Goal: Transaction & Acquisition: Purchase product/service

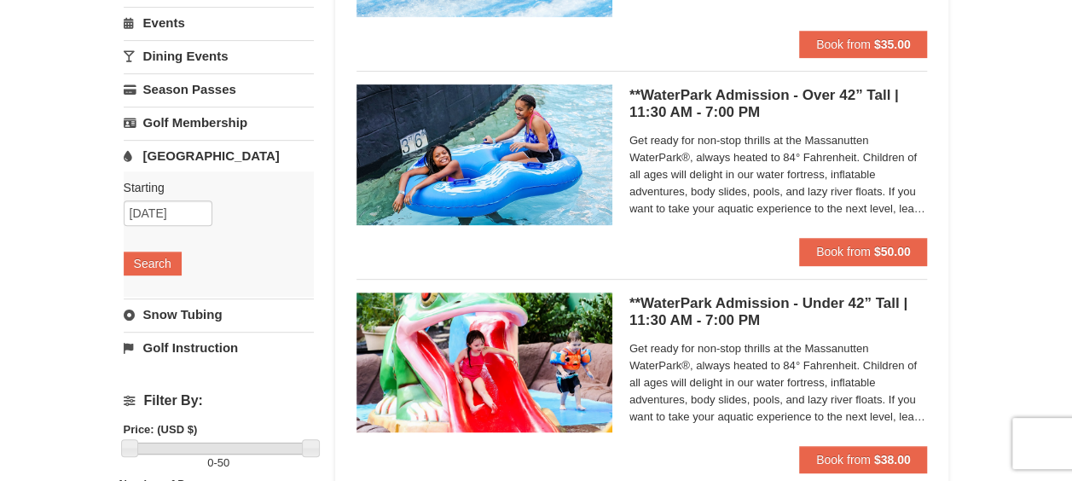
scroll to position [341, 0]
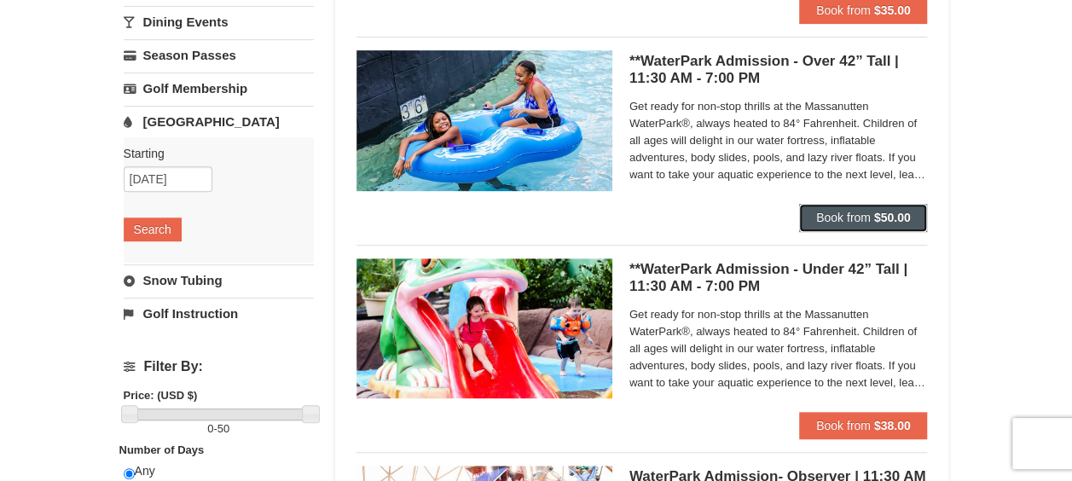
click at [865, 228] on button "Book from $50.00" at bounding box center [863, 217] width 129 height 27
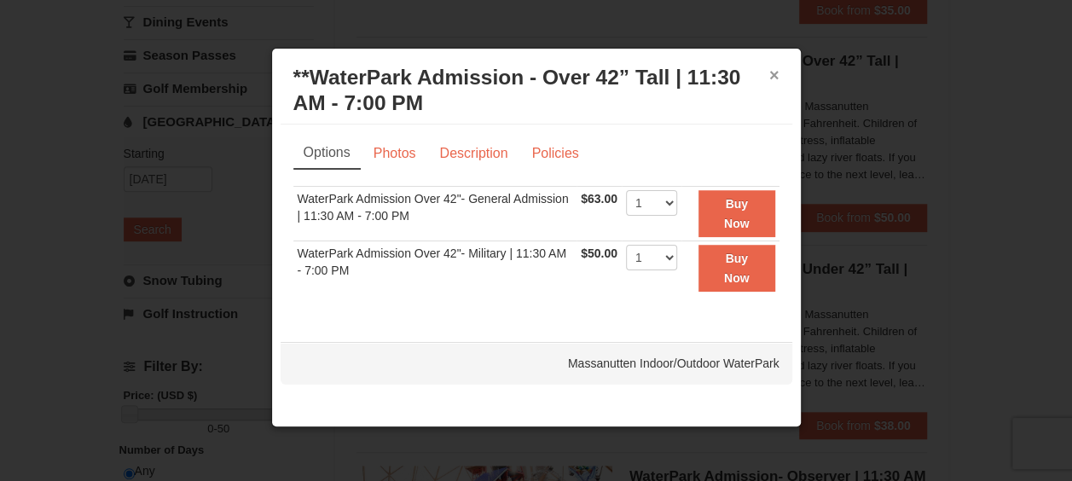
click at [773, 75] on button "×" at bounding box center [774, 75] width 10 height 17
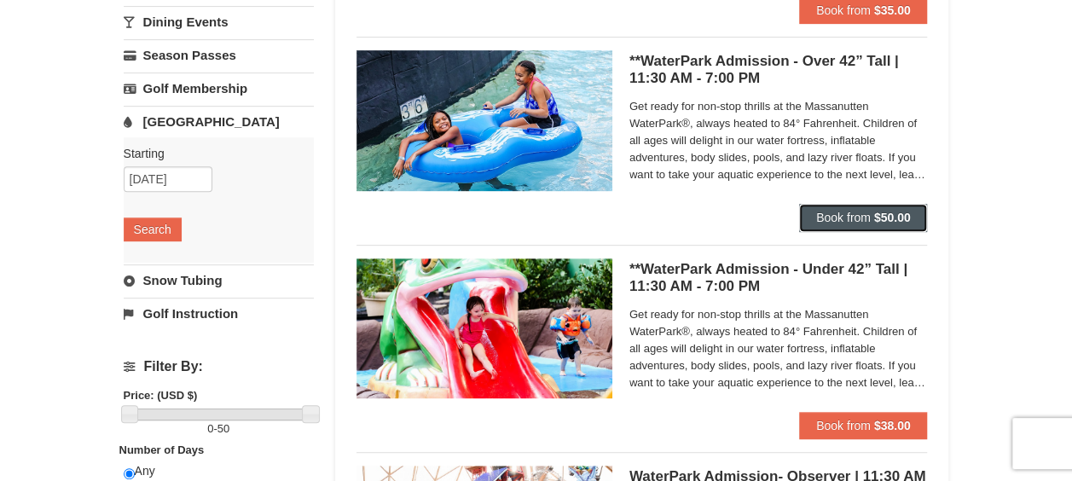
click at [839, 219] on span "Book from" at bounding box center [843, 218] width 55 height 14
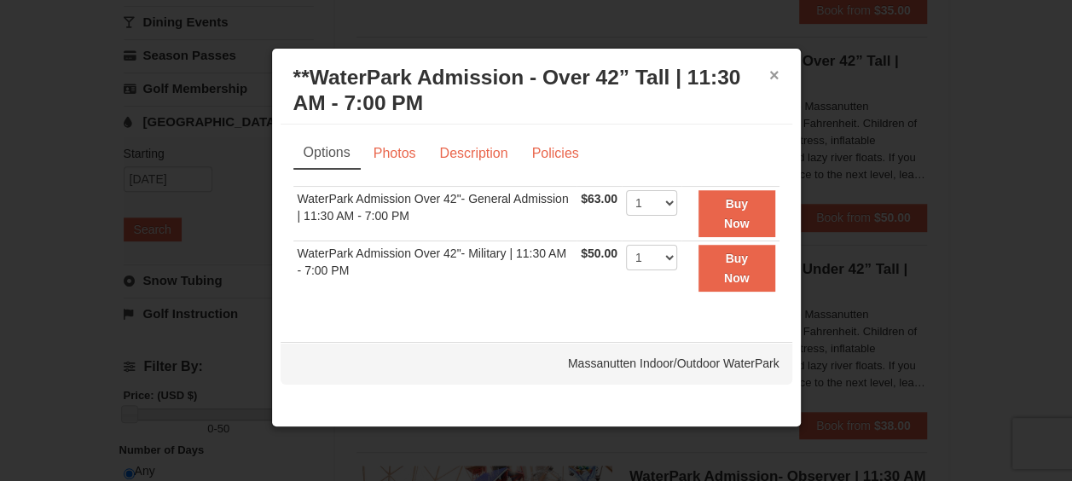
click at [778, 78] on button "×" at bounding box center [774, 75] width 10 height 17
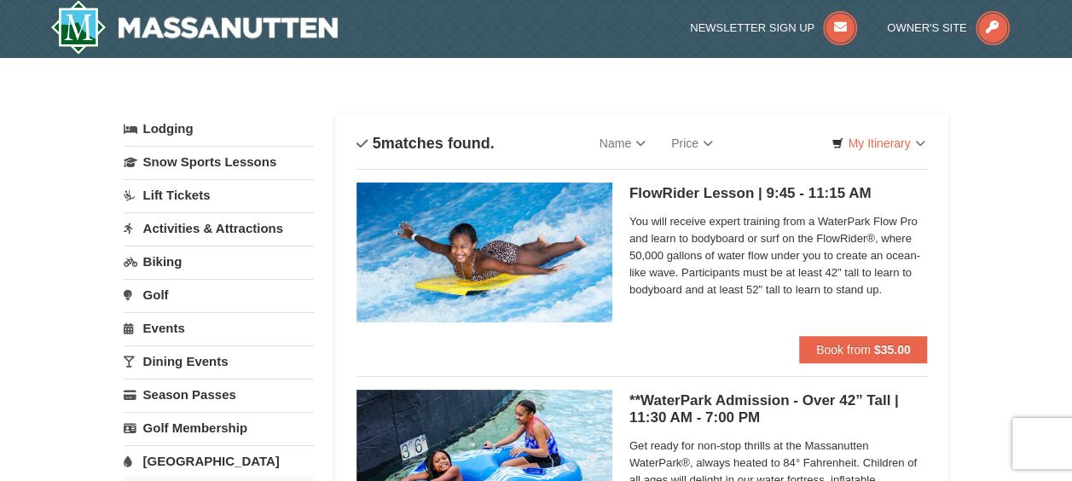
scroll to position [0, 0]
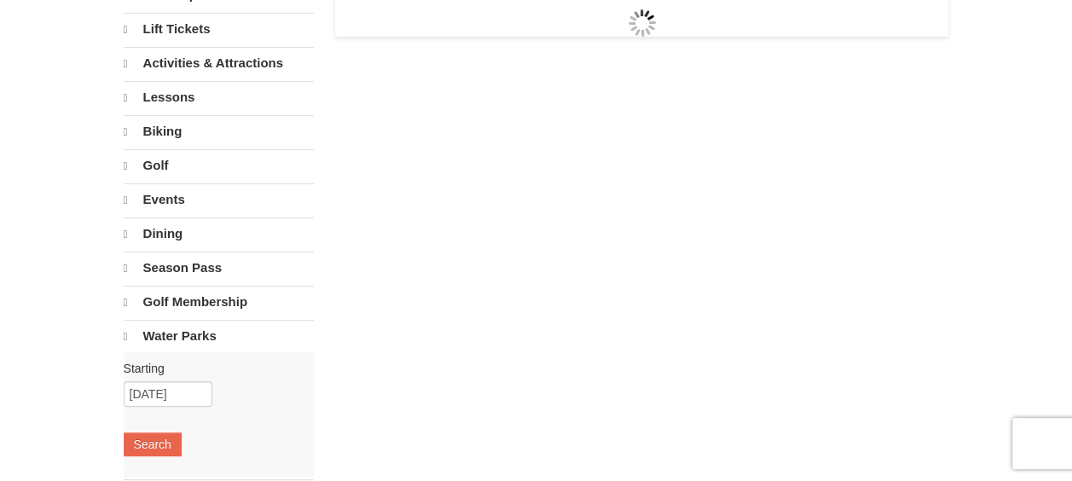
select select "10"
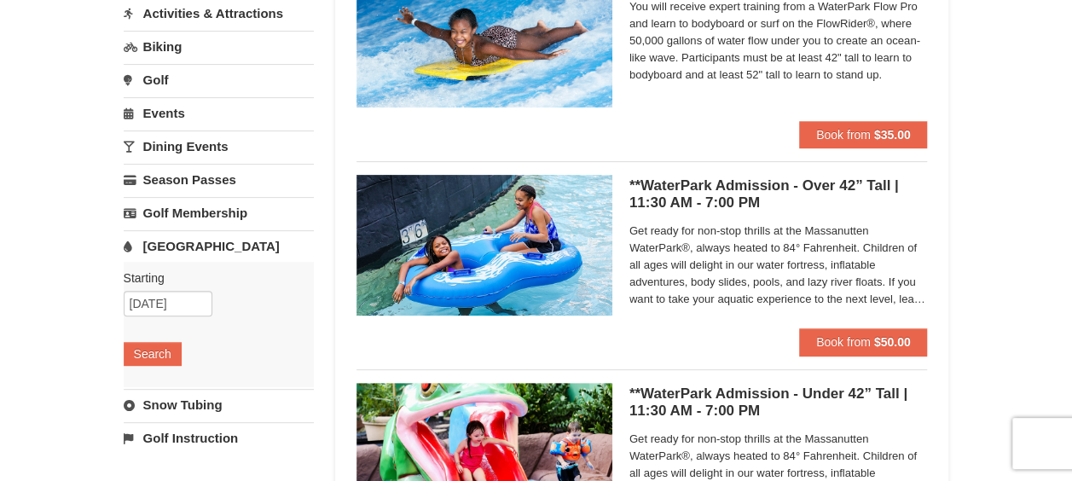
scroll to position [256, 0]
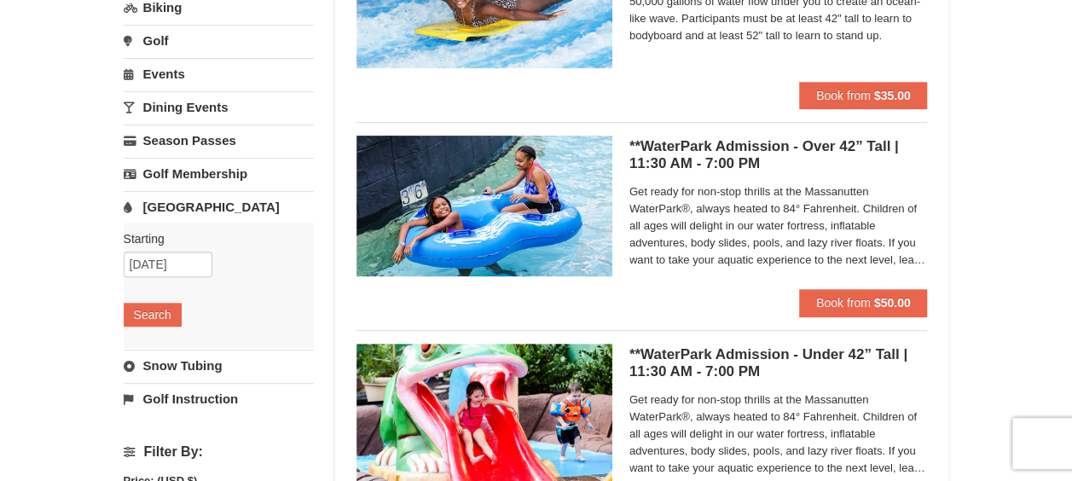
click at [849, 316] on ul "FlowRider Lesson | 9:45 - 11:15 AM Massanutten Indoor/Outdoor WaterPark You wil…" at bounding box center [641, 434] width 571 height 1038
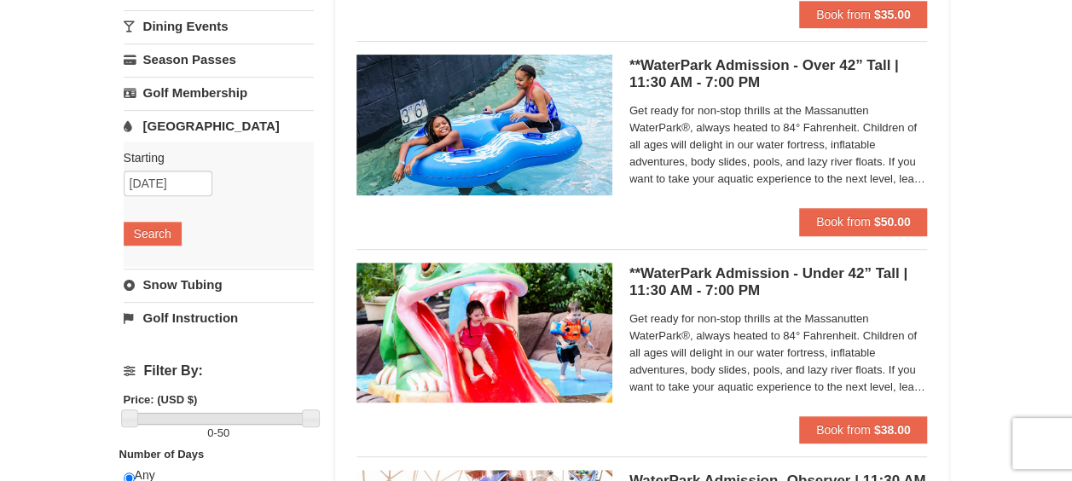
scroll to position [426, 0]
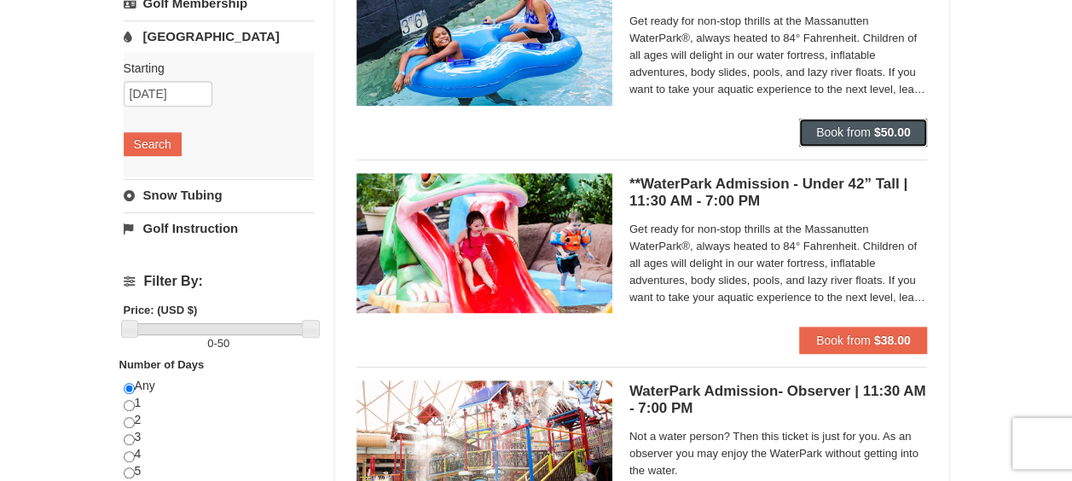
click at [827, 136] on span "Book from" at bounding box center [843, 132] width 55 height 14
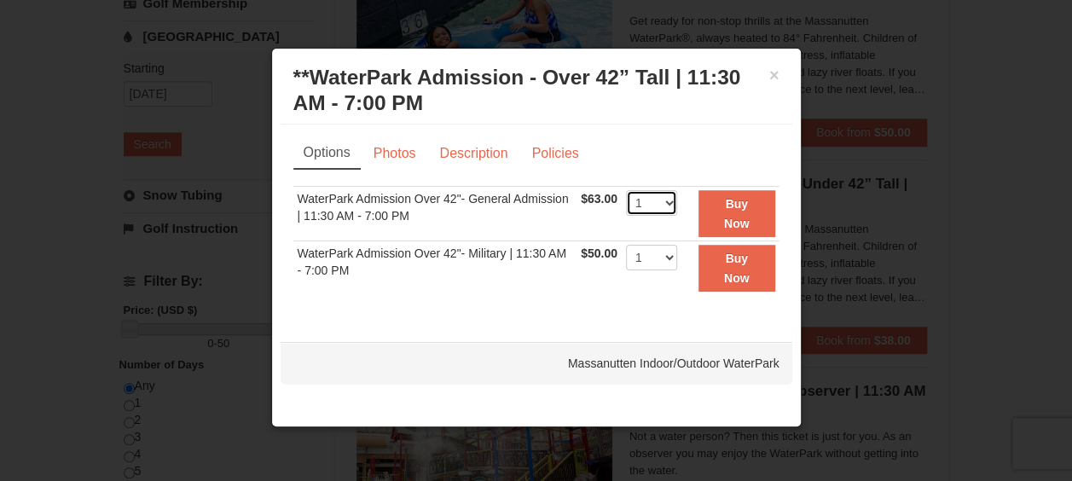
click at [662, 204] on select "1 2 3 4 5 6 7 8 9 10 11 12 13 14 15 16 17 18 19 20 21 22" at bounding box center [651, 203] width 51 height 26
select select "3"
click at [626, 190] on select "1 2 3 4 5 6 7 8 9 10 11 12 13 14 15 16 17 18 19 20 21 22" at bounding box center [651, 203] width 51 height 26
drag, startPoint x: 445, startPoint y: 194, endPoint x: 460, endPoint y: 194, distance: 15.3
click at [460, 194] on td "WaterPark Admission Over 42"- General Admission | 11:30 AM - 7:00 PM" at bounding box center [435, 214] width 284 height 55
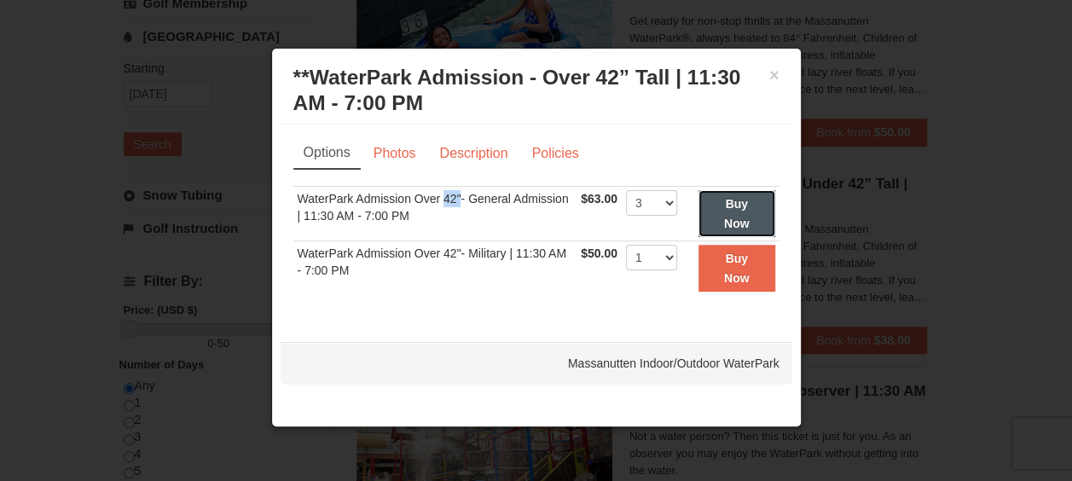
click at [744, 217] on strong "Buy Now" at bounding box center [737, 213] width 26 height 32
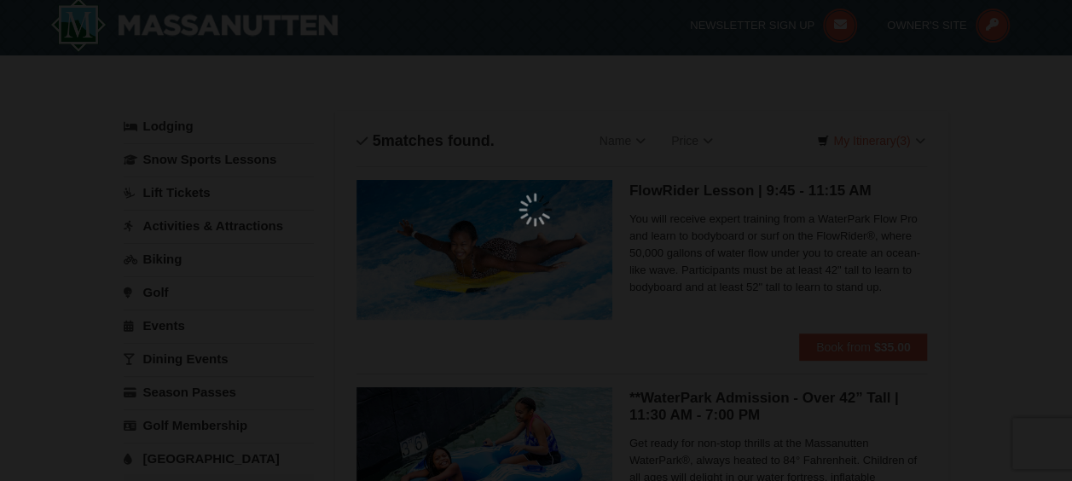
scroll to position [5, 0]
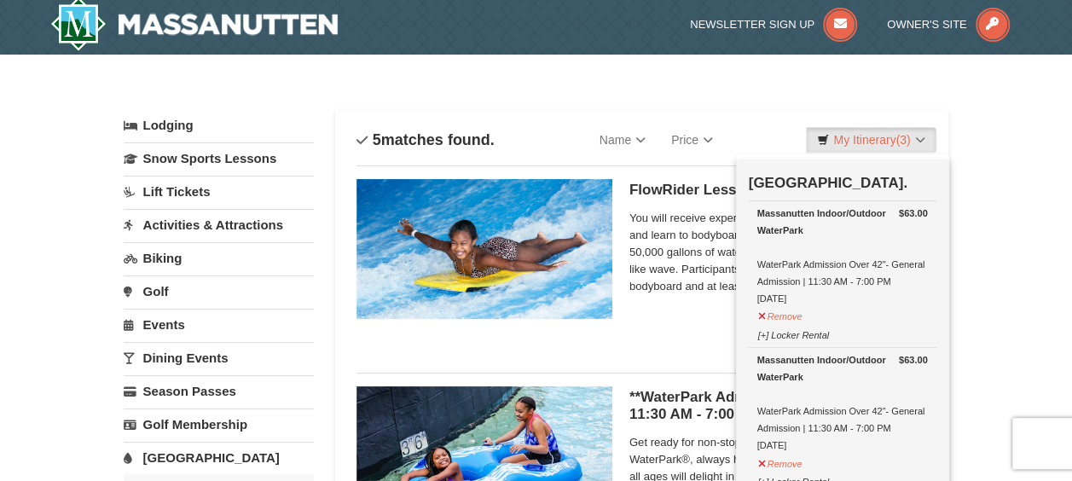
click at [653, 335] on div "FlowRider Lesson | 9:45 - 11:15 AM Massanutten Indoor/Outdoor WaterPark You wil…" at bounding box center [641, 255] width 571 height 180
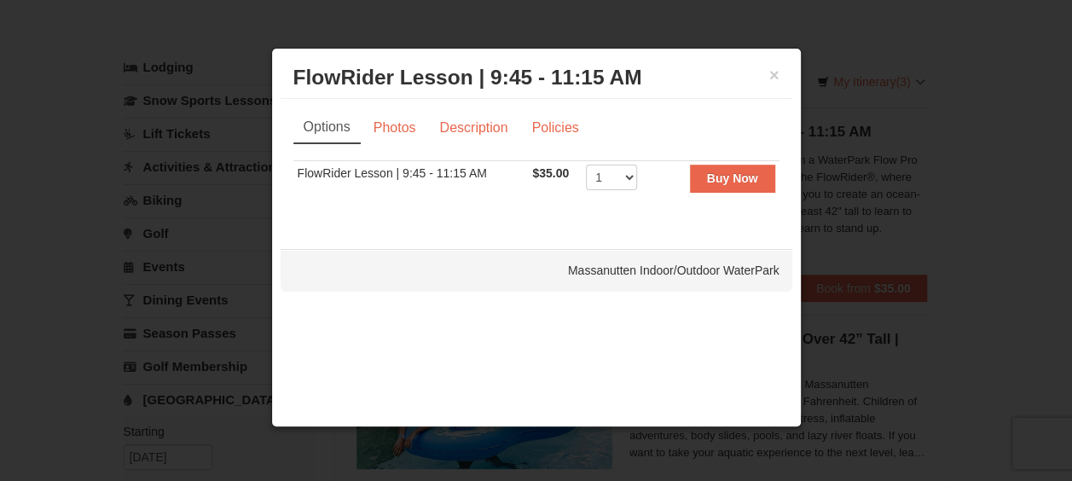
scroll to position [90, 0]
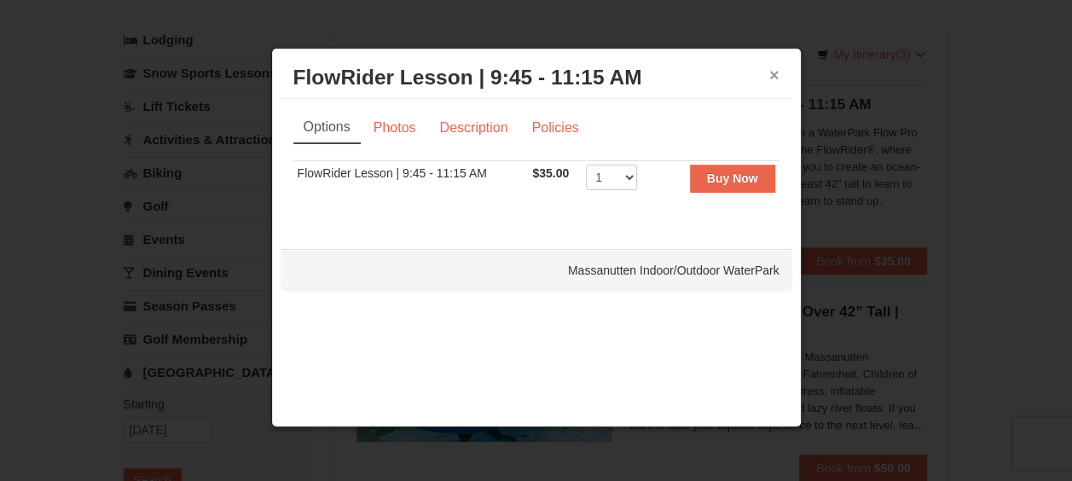
click at [775, 72] on button "×" at bounding box center [774, 75] width 10 height 17
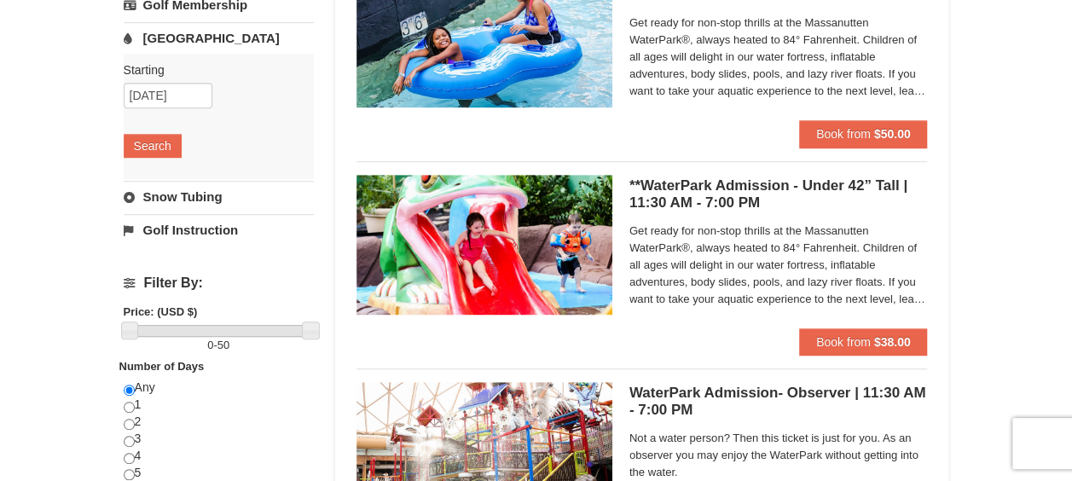
scroll to position [431, 0]
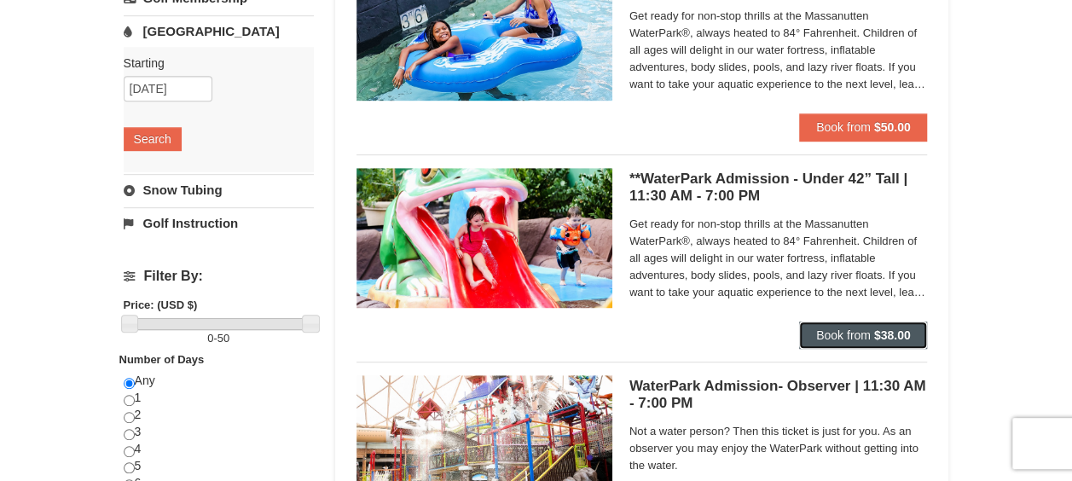
click at [884, 328] on strong "$38.00" at bounding box center [892, 335] width 37 height 14
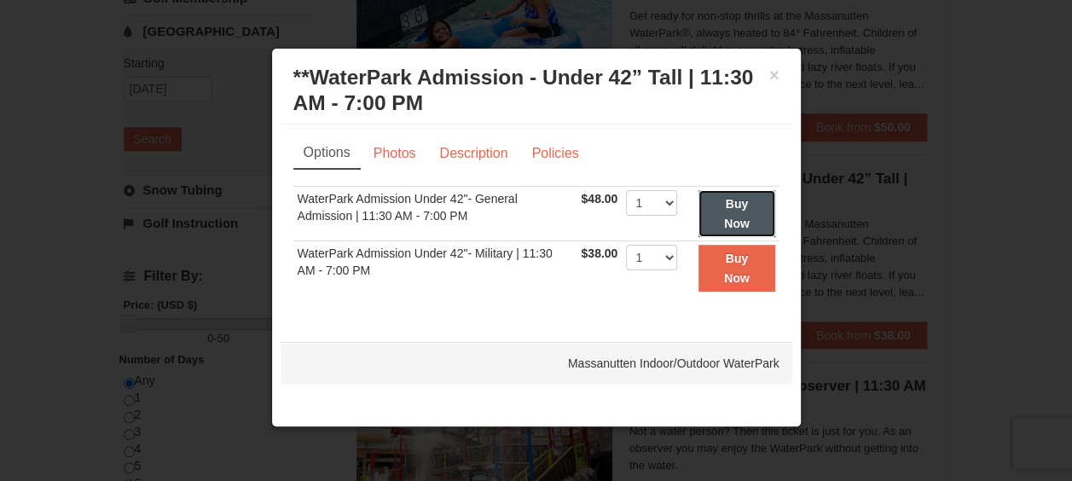
click at [726, 205] on strong "Buy Now" at bounding box center [737, 213] width 26 height 32
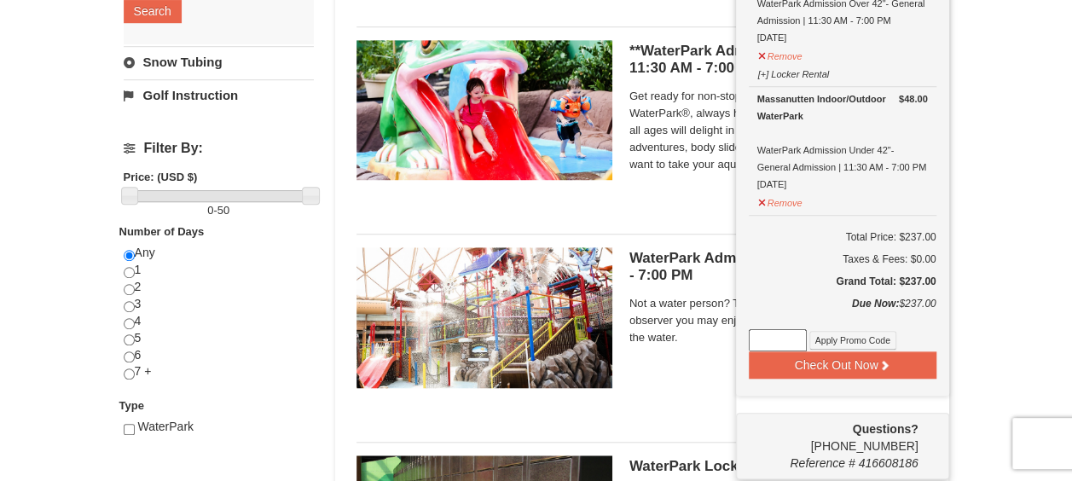
scroll to position [597, 0]
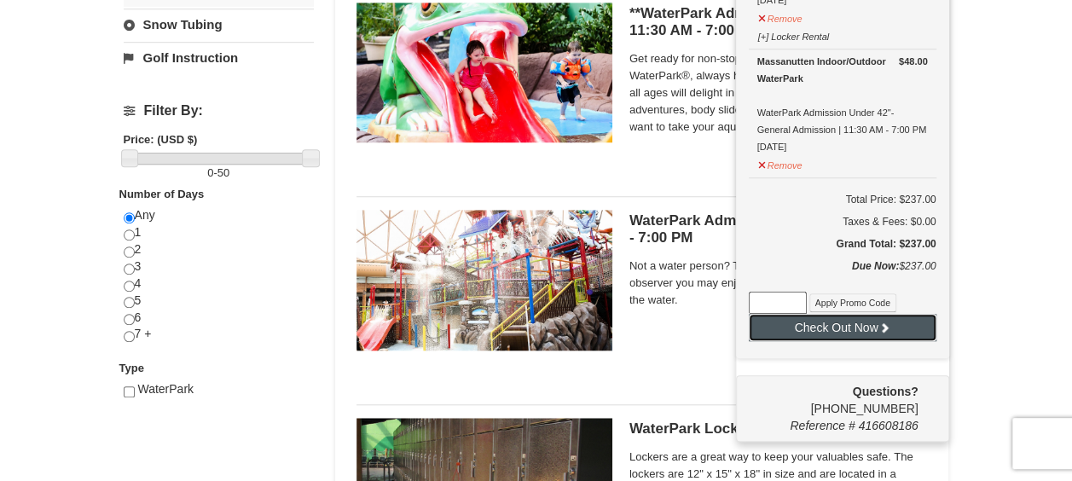
click at [837, 331] on button "Check Out Now" at bounding box center [843, 327] width 188 height 27
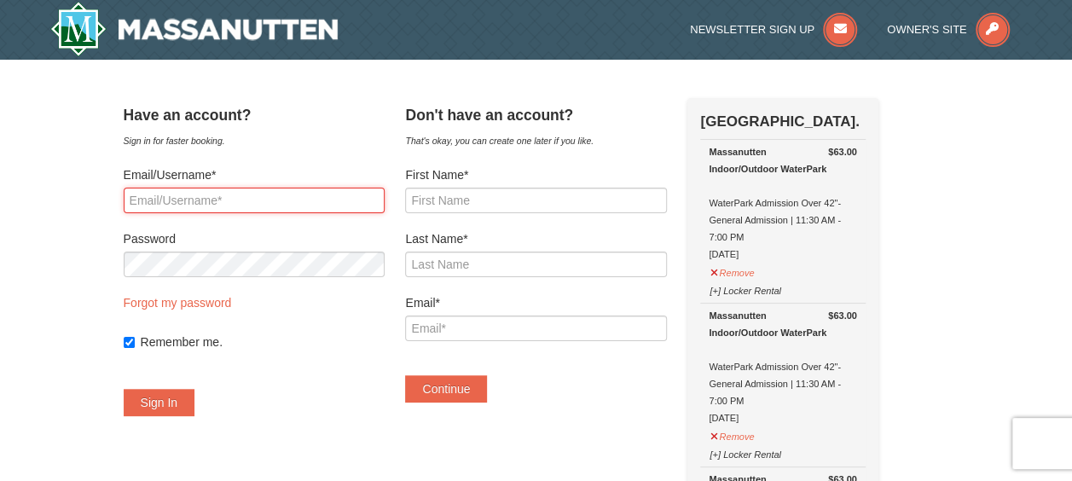
click at [188, 206] on input "Email/Username*" at bounding box center [254, 201] width 261 height 26
type input "sato.nishida1012@gmail.com"
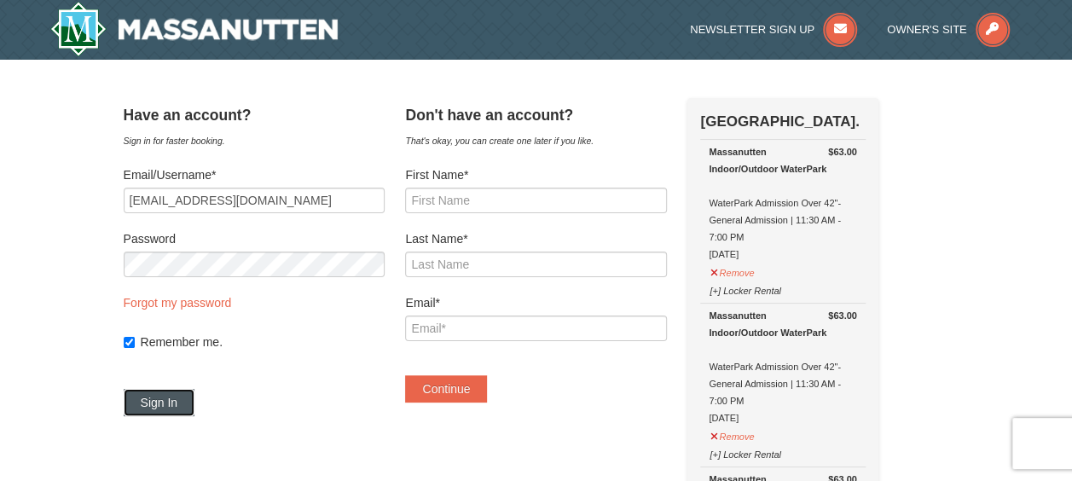
click at [165, 402] on button "Sign In" at bounding box center [160, 402] width 72 height 27
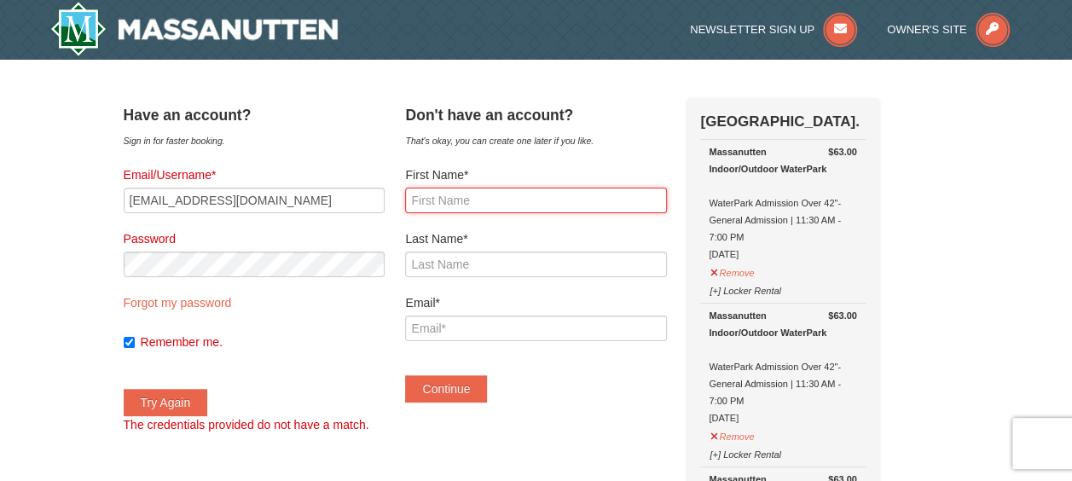
click at [495, 194] on input "First Name*" at bounding box center [535, 201] width 261 height 26
type input "Sato"
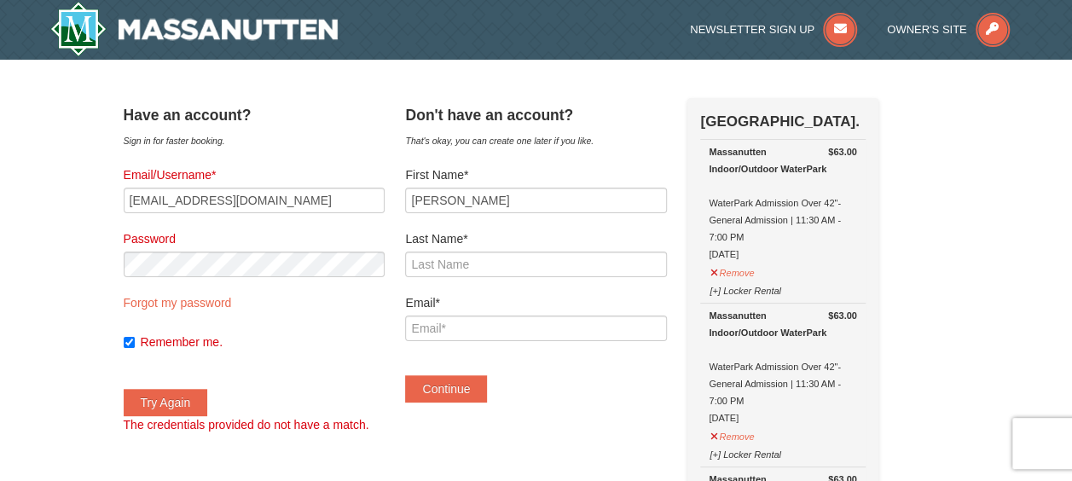
type input "Nishida"
type input "sato.nishida1012@gmail.com"
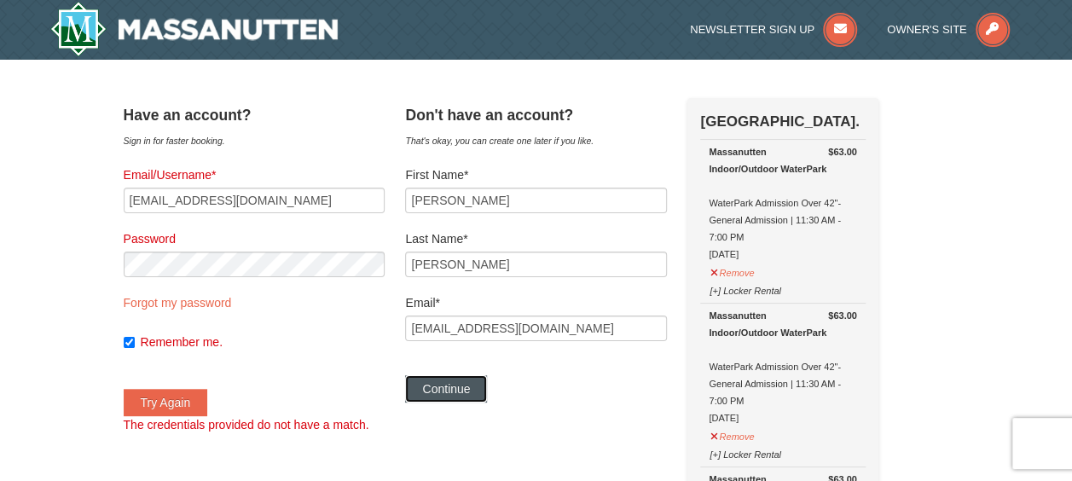
click at [482, 391] on button "Continue" at bounding box center [446, 388] width 82 height 27
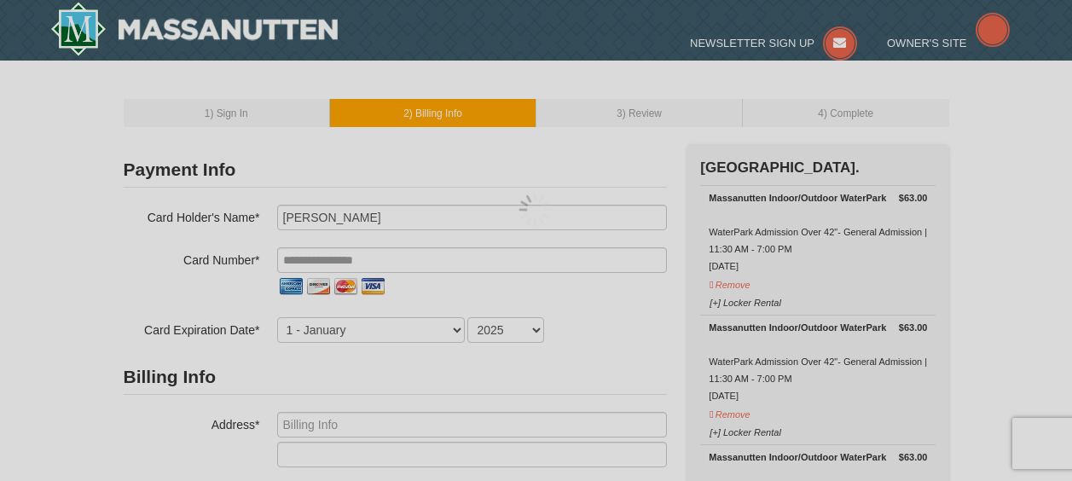
select select
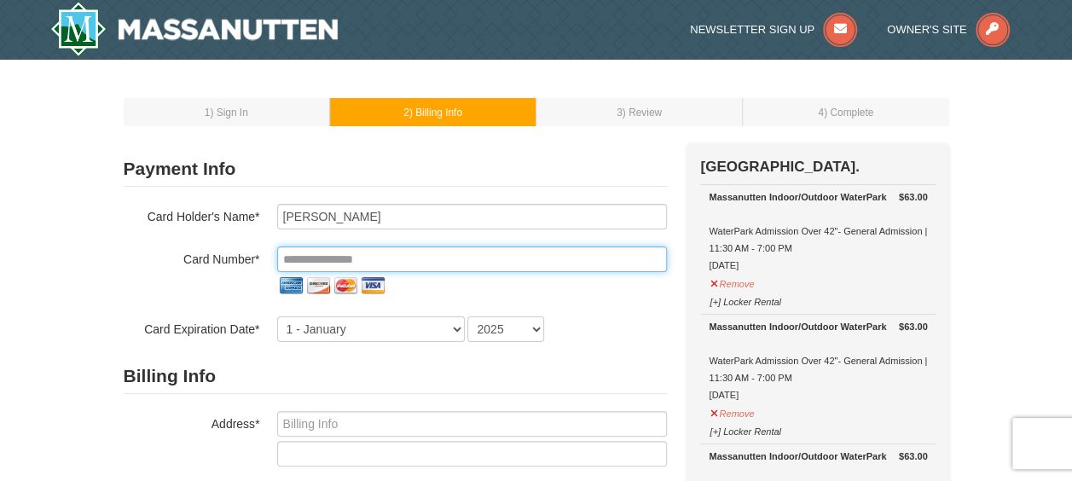
click at [392, 260] on input "tel" at bounding box center [472, 259] width 390 height 26
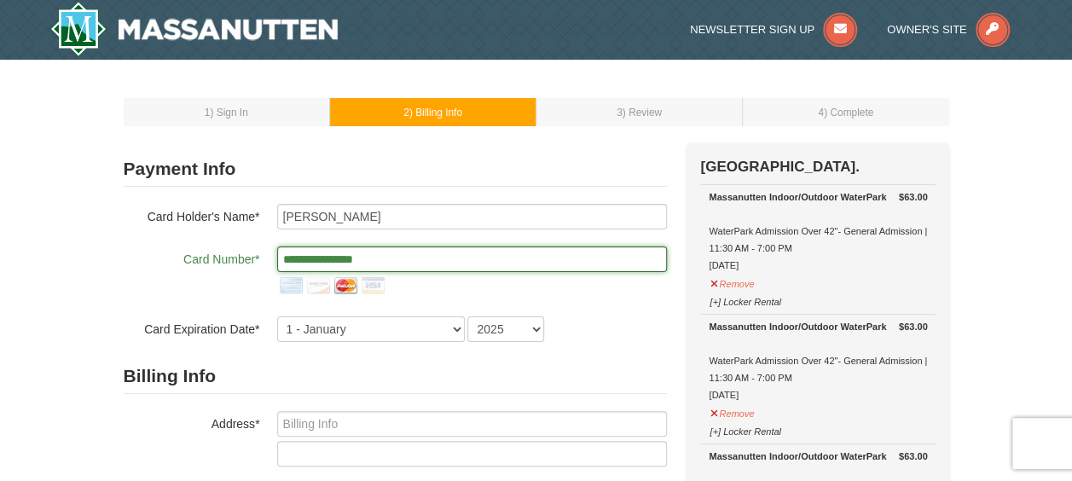
type input "**********"
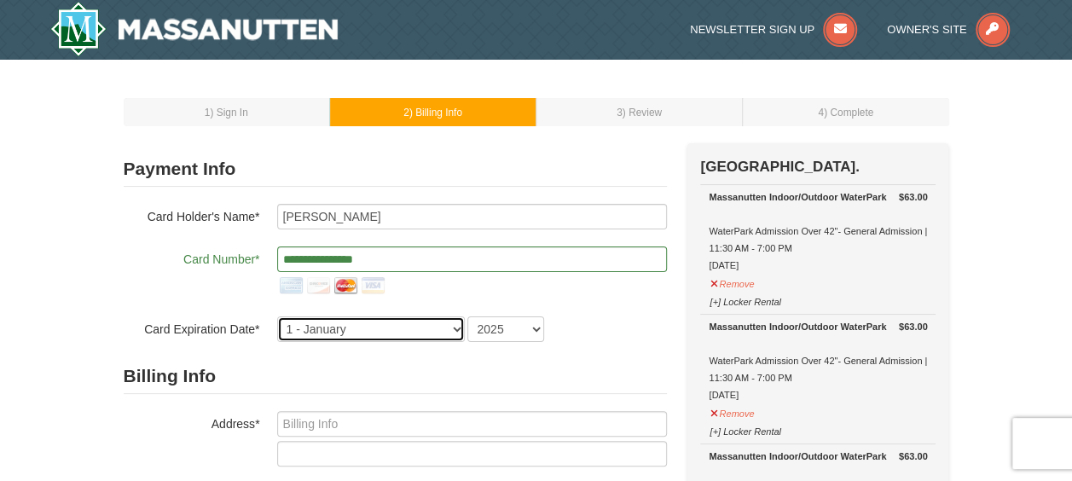
click at [362, 327] on select "1 - January 2 - February 3 - March 4 - April 5 - May 6 - June 7 - July 8 - Augu…" at bounding box center [371, 329] width 188 height 26
click at [277, 316] on select "1 - January 2 - February 3 - March 4 - April 5 - May 6 - June 7 - July 8 - Augu…" at bounding box center [371, 329] width 188 height 26
click at [412, 344] on form "**********" at bounding box center [395, 438] width 543 height 572
click at [409, 334] on select "1 - January 2 - February 3 - March 4 - April 5 - May 6 - June 7 - July 8 - Augu…" at bounding box center [371, 329] width 188 height 26
select select "5"
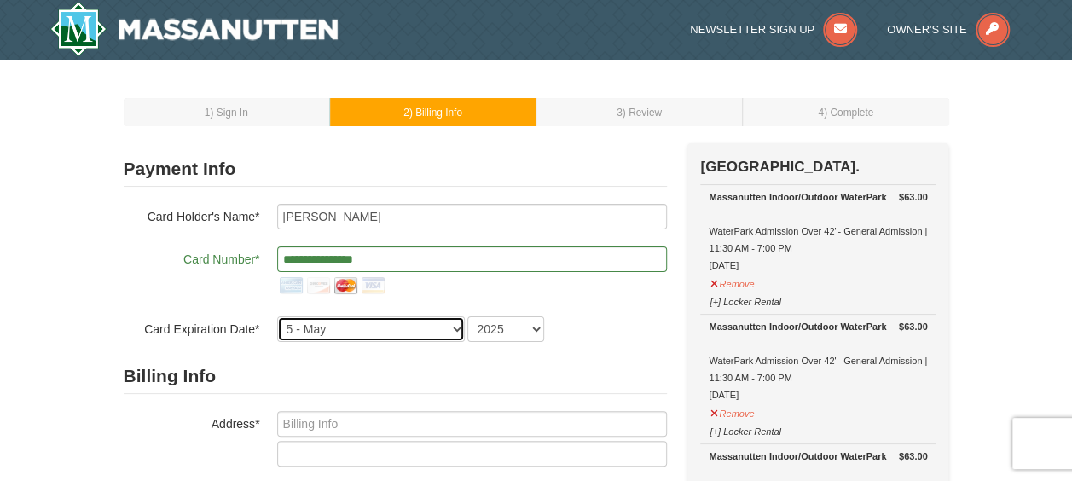
click at [277, 316] on select "1 - January 2 - February 3 - March 4 - April 5 - May 6 - June 7 - July 8 - Augu…" at bounding box center [371, 329] width 188 height 26
click at [515, 331] on select "2025 2026 2027 2028 2029 2030 2031 2032 2033 2034" at bounding box center [505, 329] width 77 height 26
select select "2028"
click at [467, 316] on select "2025 2026 2027 2028 2029 2030 2031 2032 2033 2034" at bounding box center [505, 329] width 77 height 26
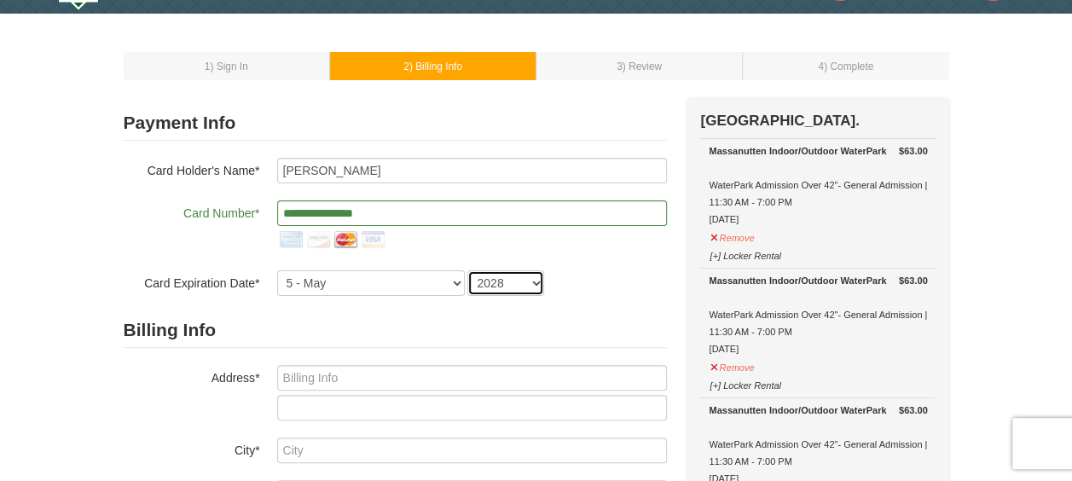
scroll to position [85, 0]
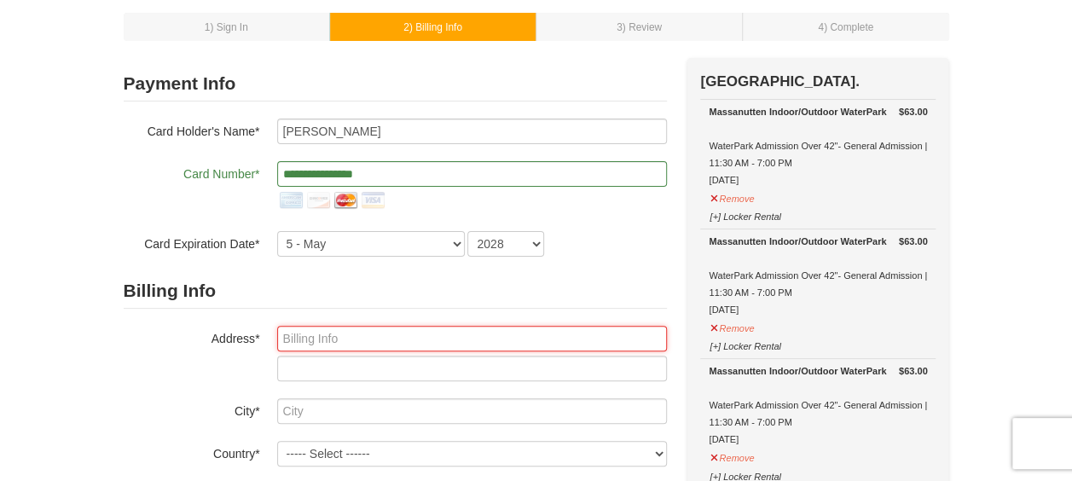
click at [348, 343] on input "text" at bounding box center [472, 339] width 390 height 26
type input "7033 31st St NW"
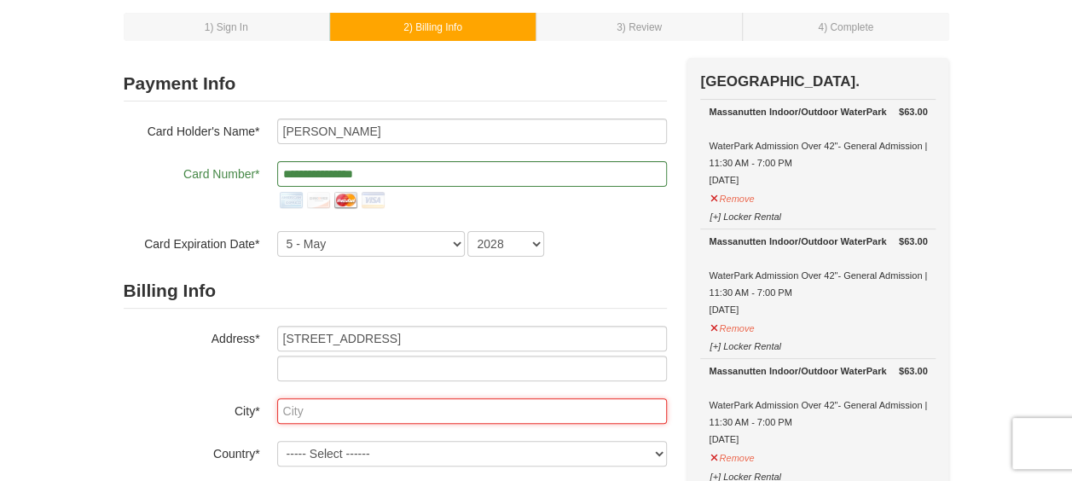
type input "Washington"
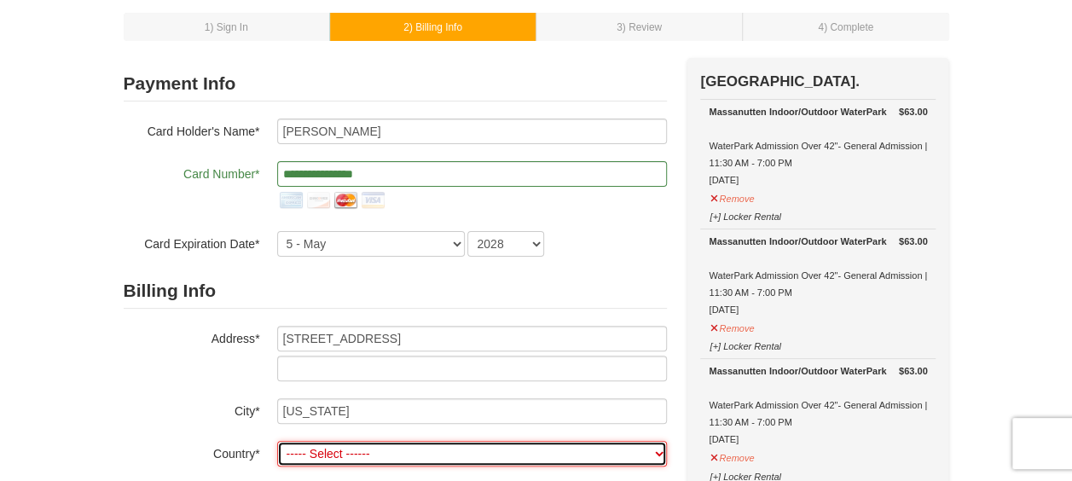
select select "US"
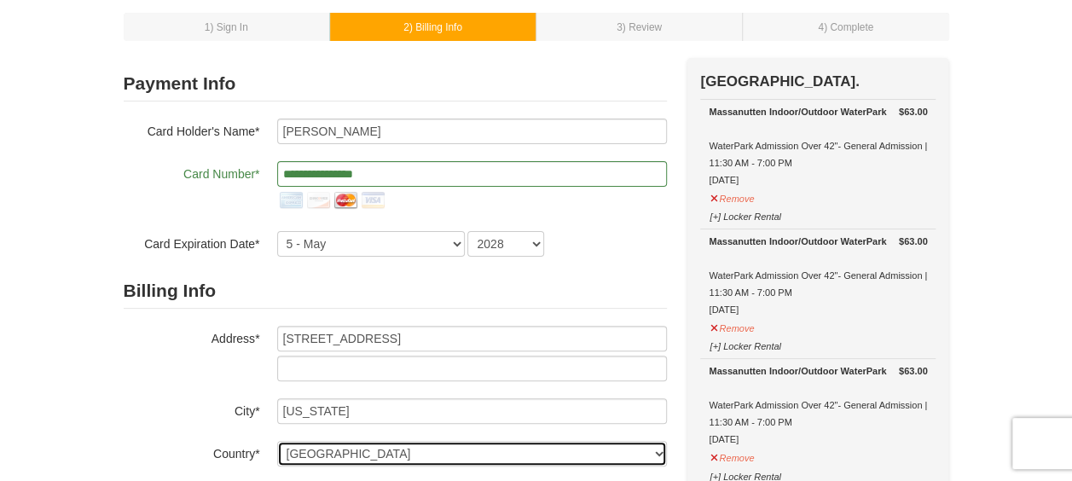
type input "20015"
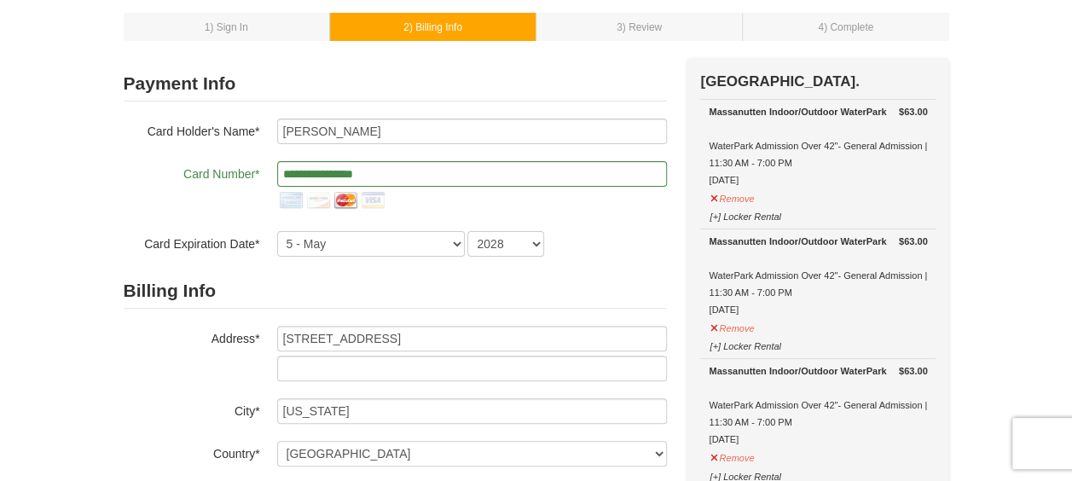
type input "202"
type input "492"
type input "9722"
select select "DC"
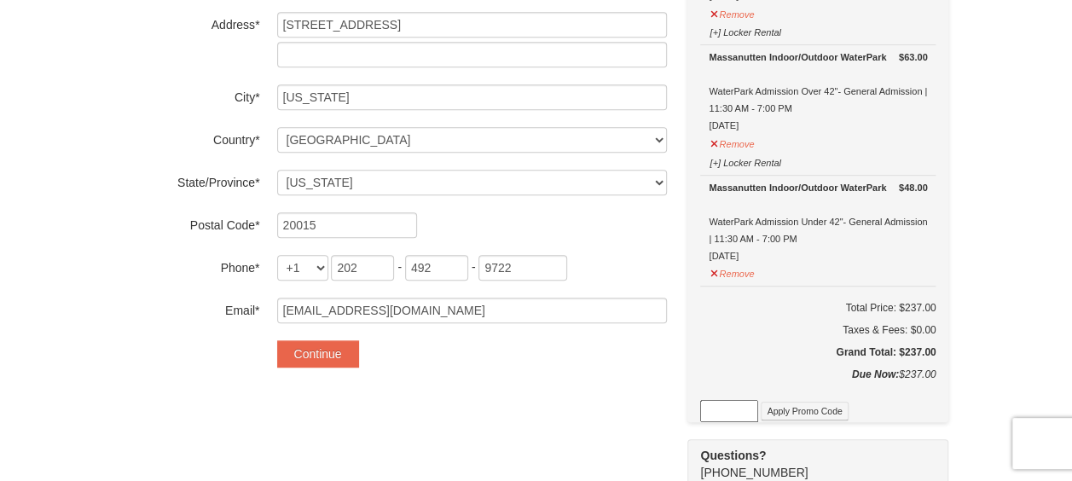
scroll to position [426, 0]
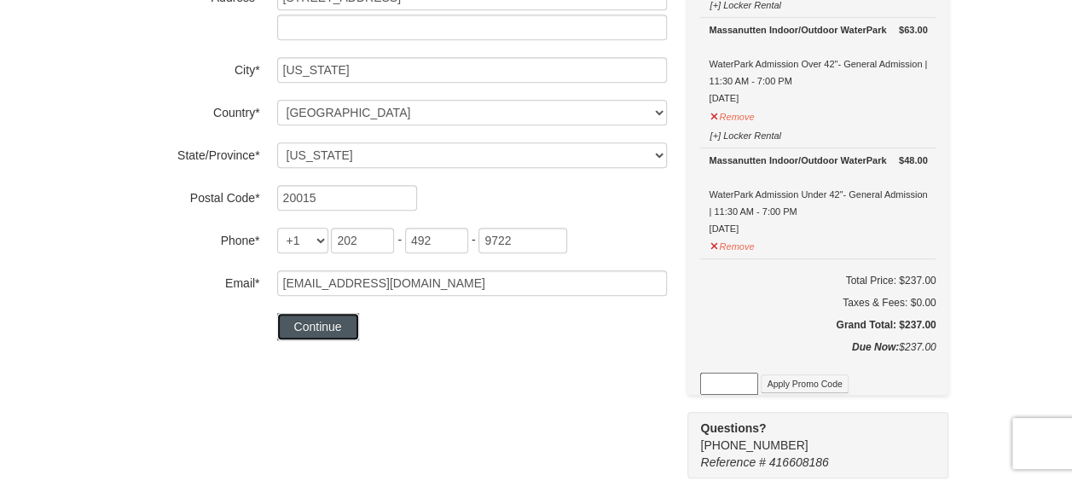
click at [309, 319] on button "Continue" at bounding box center [318, 326] width 82 height 27
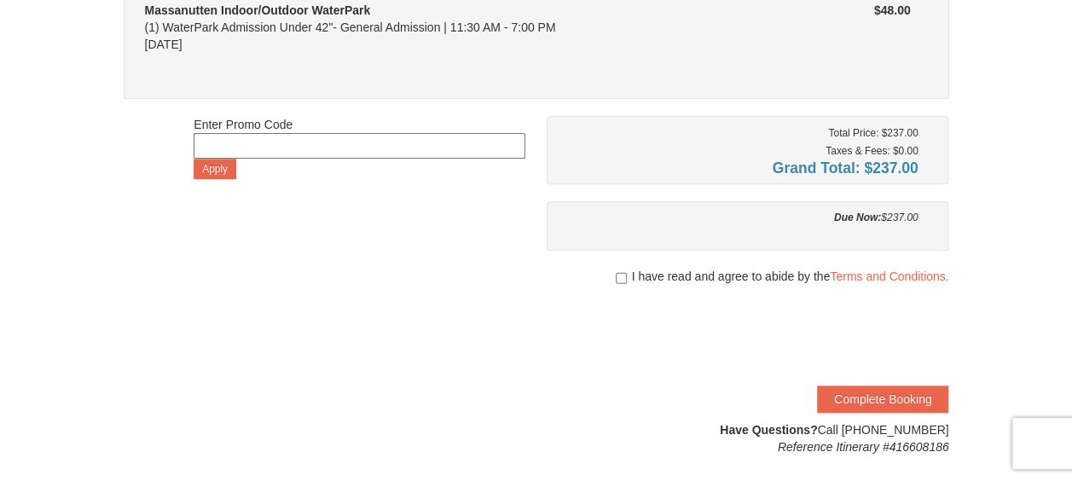
scroll to position [426, 0]
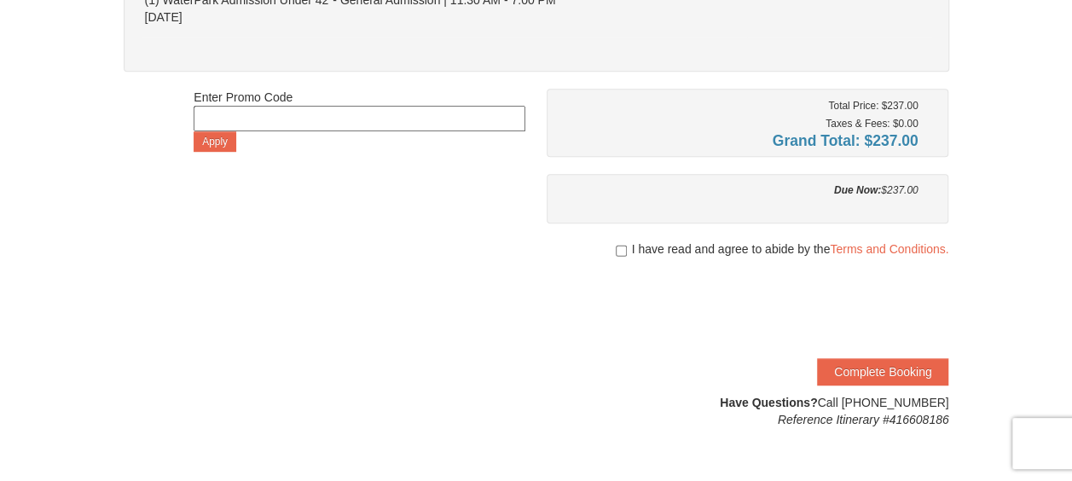
click at [631, 252] on span "I have read and agree to abide by the Terms and Conditions." at bounding box center [789, 248] width 317 height 17
click at [617, 249] on input "checkbox" at bounding box center [621, 251] width 11 height 14
checkbox input "true"
click at [901, 363] on button "Complete Booking" at bounding box center [882, 371] width 131 height 27
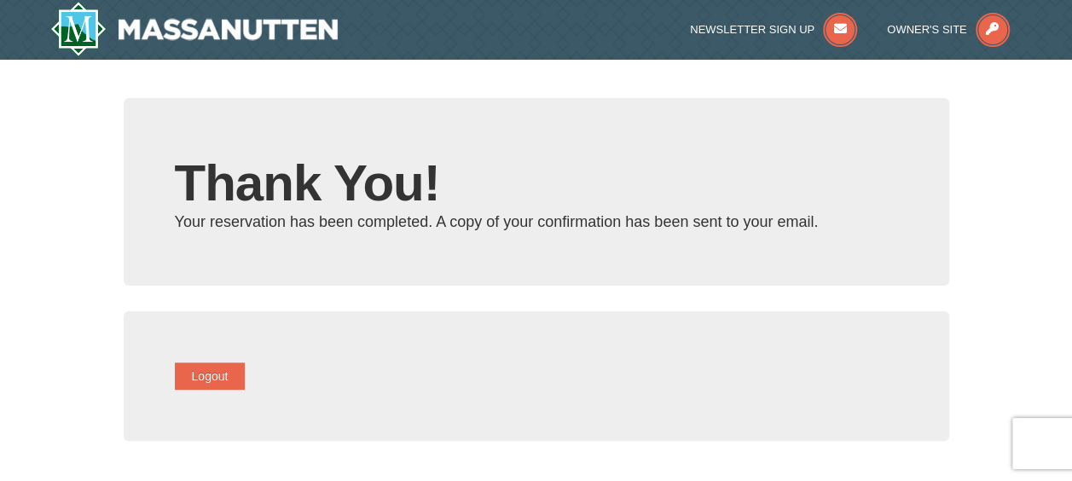
type input "[EMAIL_ADDRESS][DOMAIN_NAME]"
